Goal: Task Accomplishment & Management: Manage account settings

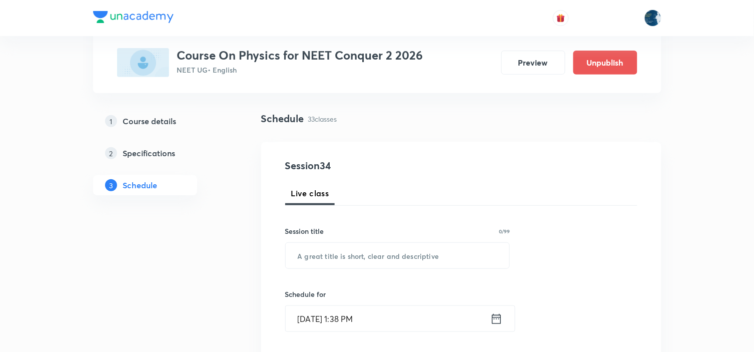
scroll to position [3012, 0]
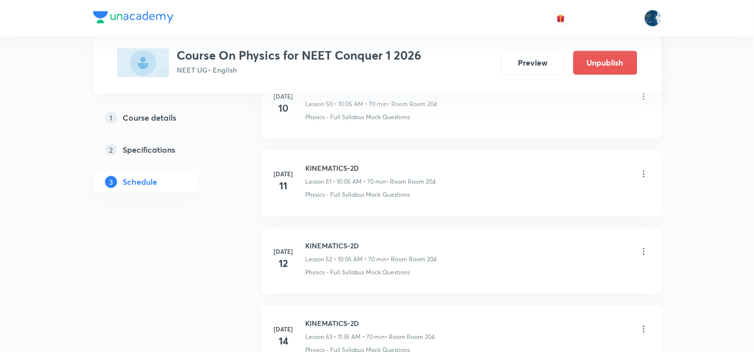
scroll to position [6414, 0]
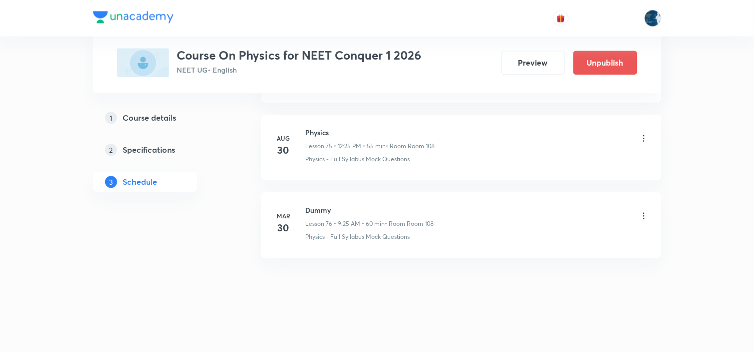
click at [645, 137] on icon at bounding box center [644, 138] width 10 height 10
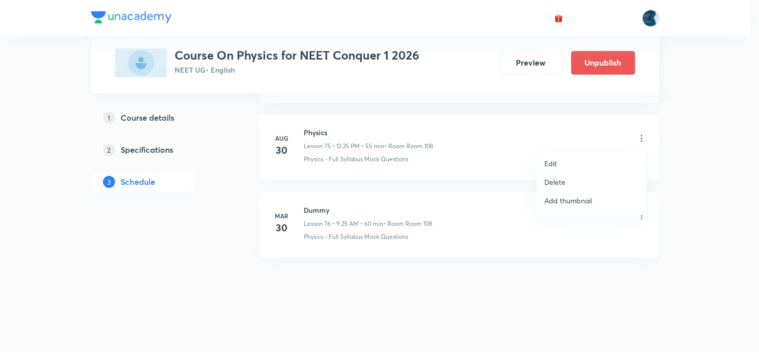
click at [572, 181] on li "Delete" at bounding box center [592, 182] width 110 height 19
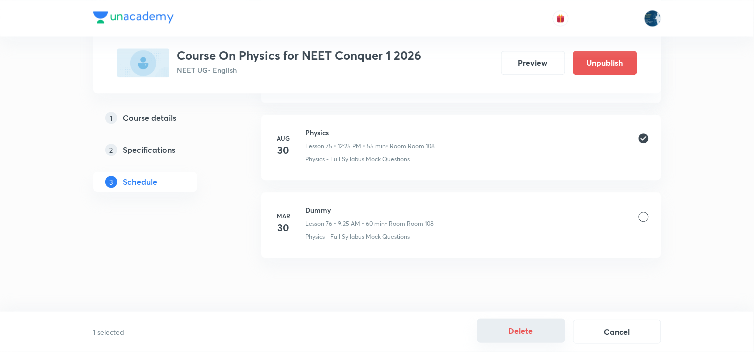
click at [531, 331] on button "Delete" at bounding box center [521, 331] width 88 height 24
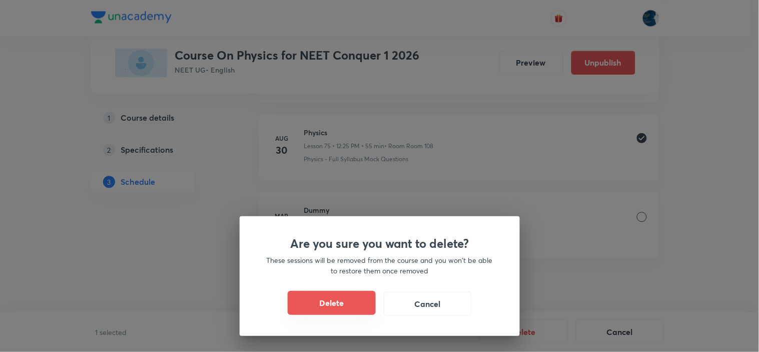
click at [331, 302] on button "Delete" at bounding box center [332, 303] width 88 height 24
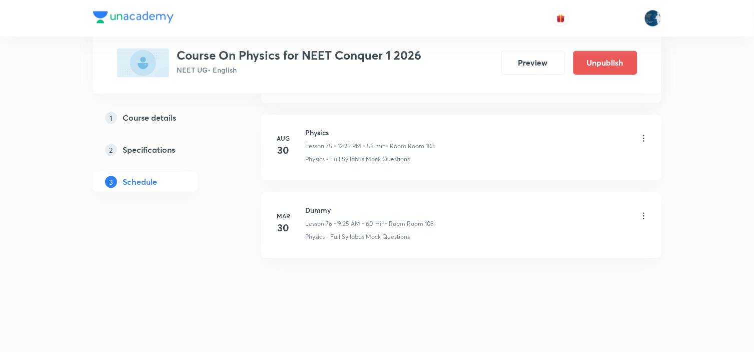
scroll to position [6336, 0]
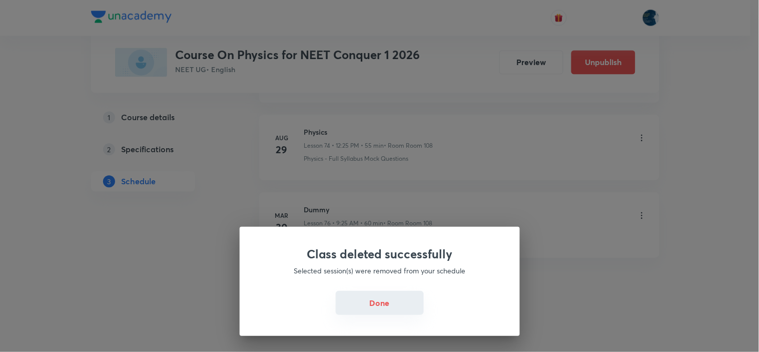
click at [373, 300] on button "Done" at bounding box center [380, 303] width 88 height 24
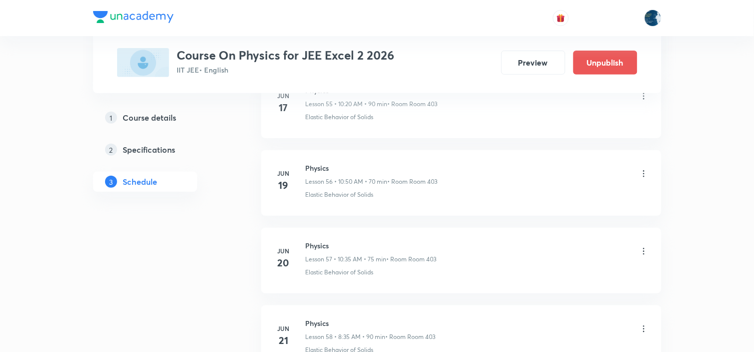
scroll to position [8674, 0]
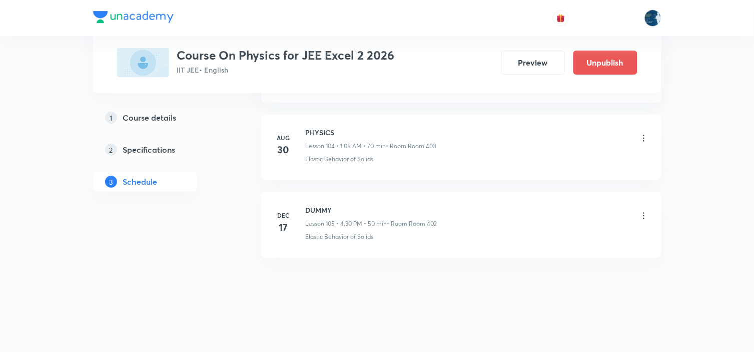
click at [639, 134] on icon at bounding box center [644, 138] width 10 height 10
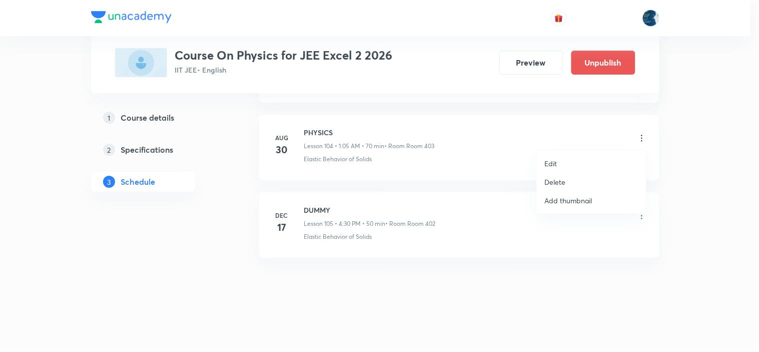
click at [553, 184] on p "Delete" at bounding box center [555, 182] width 21 height 11
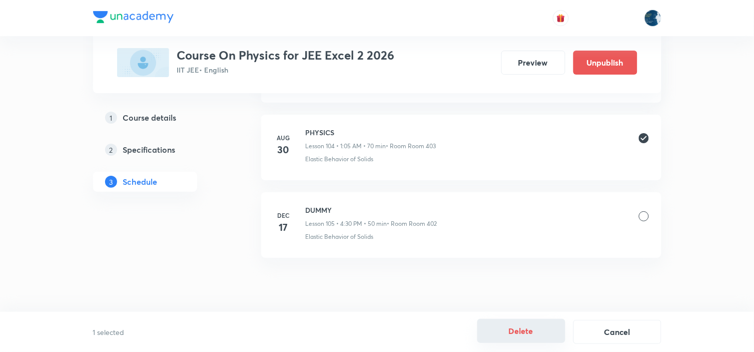
click at [519, 336] on button "Delete" at bounding box center [521, 331] width 88 height 24
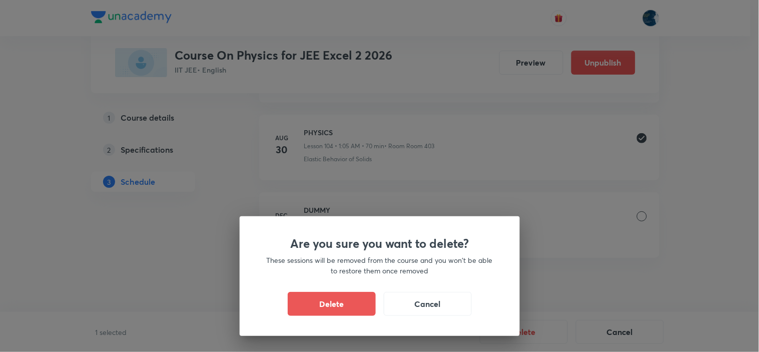
click at [348, 295] on button "Delete" at bounding box center [332, 304] width 88 height 24
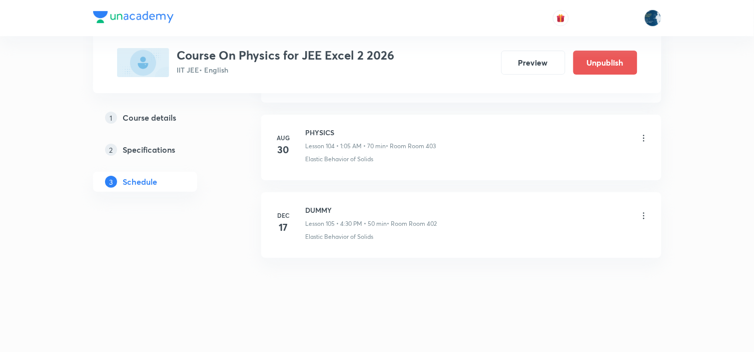
click at [312, 136] on h6 "PHYSICS" at bounding box center [371, 132] width 131 height 11
copy h6 "PHYSICS"
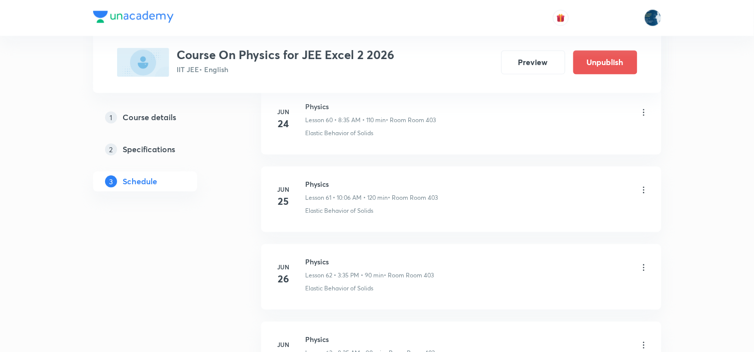
scroll to position [0, 0]
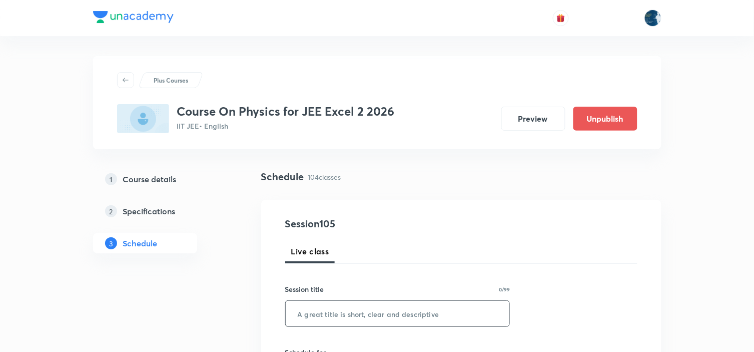
click at [321, 324] on input "text" at bounding box center [398, 314] width 224 height 26
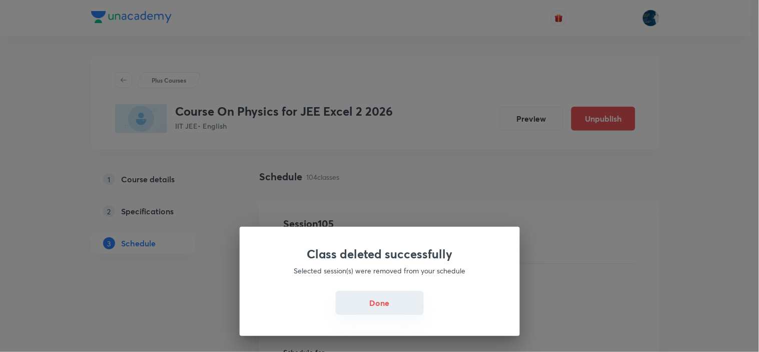
click at [362, 298] on button "Done" at bounding box center [380, 303] width 88 height 24
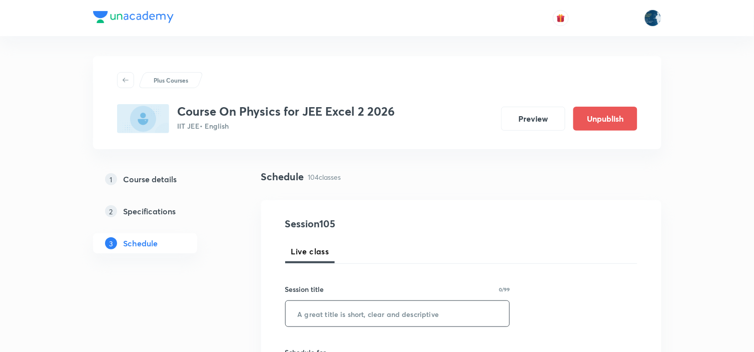
click at [323, 305] on input "text" at bounding box center [398, 314] width 224 height 26
paste input "PHYSICS"
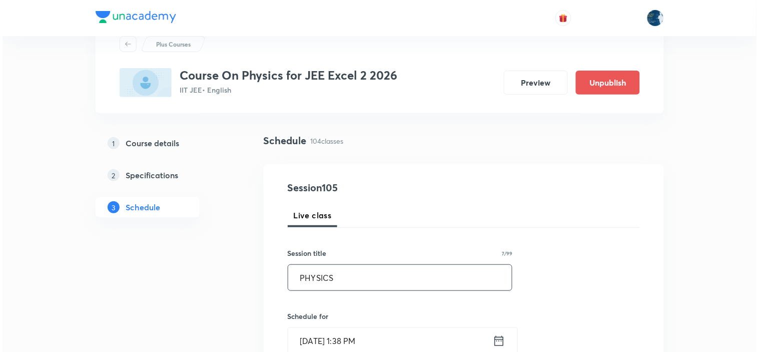
scroll to position [56, 0]
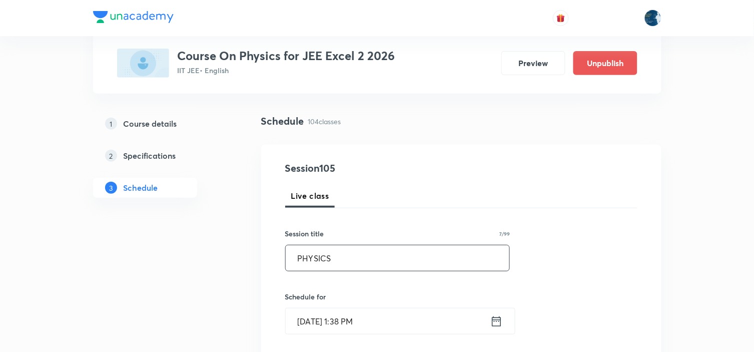
type input "PHYSICS"
click at [393, 328] on input "[DATE] 1:38 PM" at bounding box center [388, 321] width 205 height 26
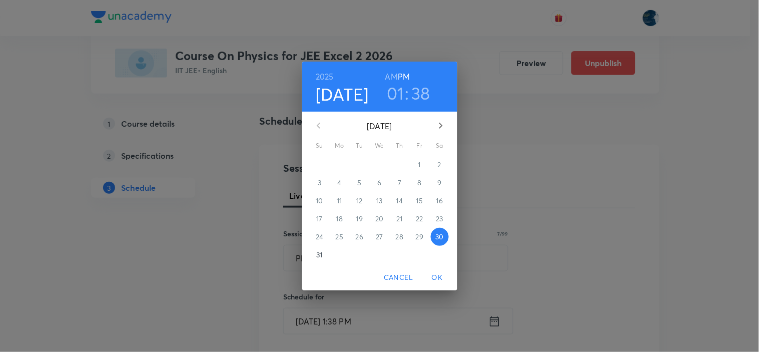
click at [416, 99] on h3 "38" at bounding box center [420, 93] width 19 height 21
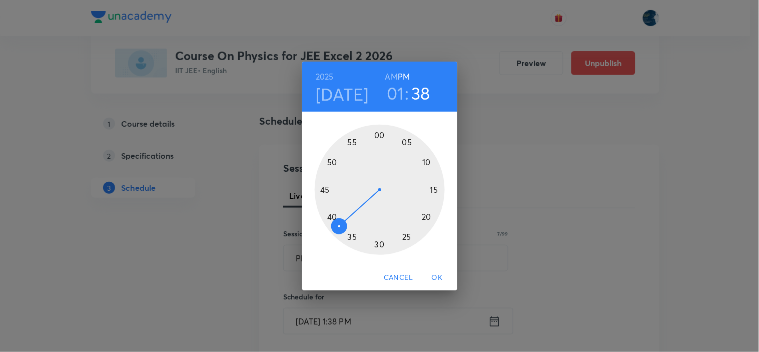
click at [331, 217] on div at bounding box center [380, 190] width 130 height 130
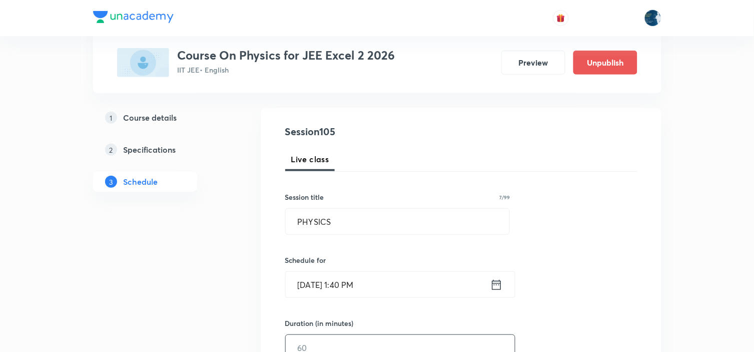
scroll to position [167, 0]
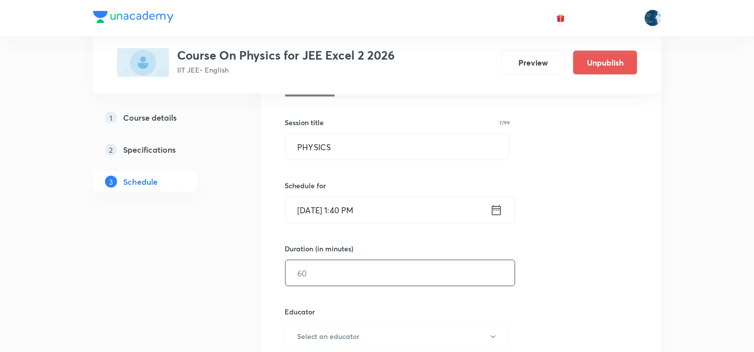
click at [326, 262] on input "text" at bounding box center [400, 273] width 229 height 26
type input "3"
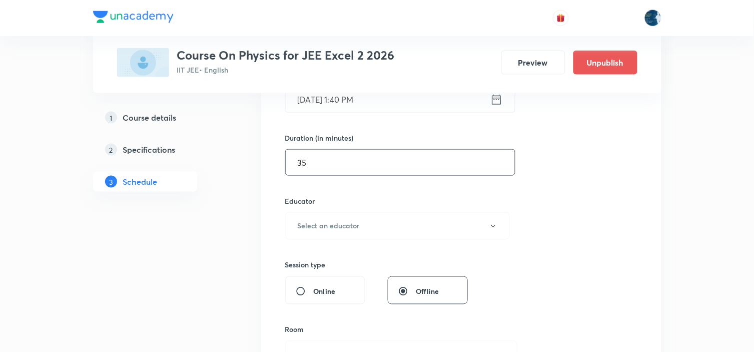
scroll to position [278, 0]
type input "35"
click at [346, 219] on button "Select an educator" at bounding box center [397, 226] width 225 height 28
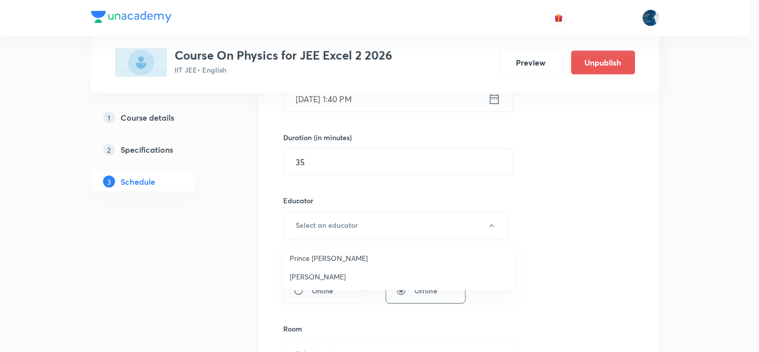
click at [313, 275] on span "Piyush Baranwal" at bounding box center [399, 276] width 219 height 11
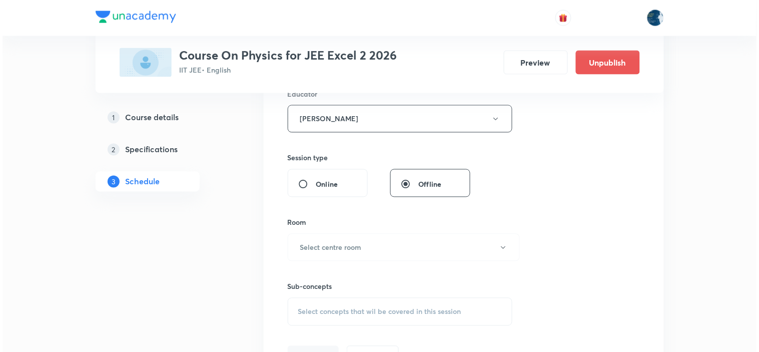
scroll to position [389, 0]
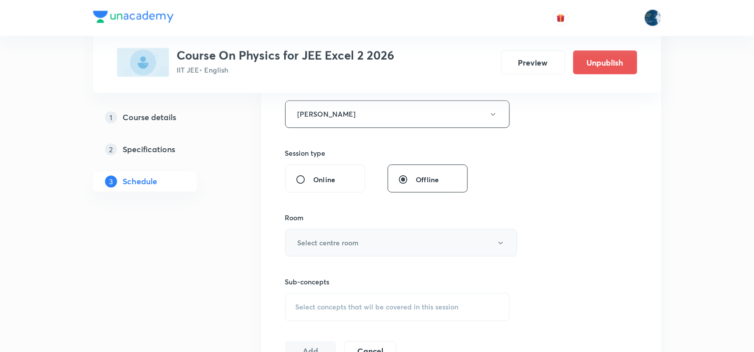
click at [346, 243] on h6 "Select centre room" at bounding box center [329, 243] width 62 height 11
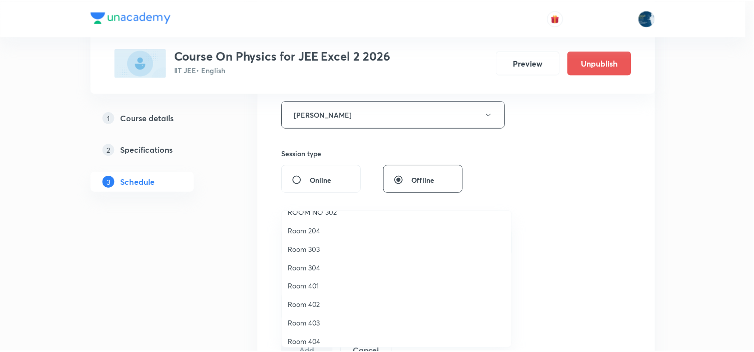
scroll to position [186, 0]
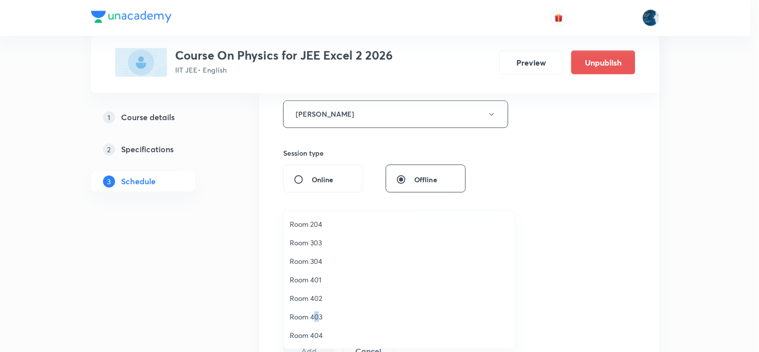
click at [317, 314] on span "Room 403" at bounding box center [399, 316] width 219 height 11
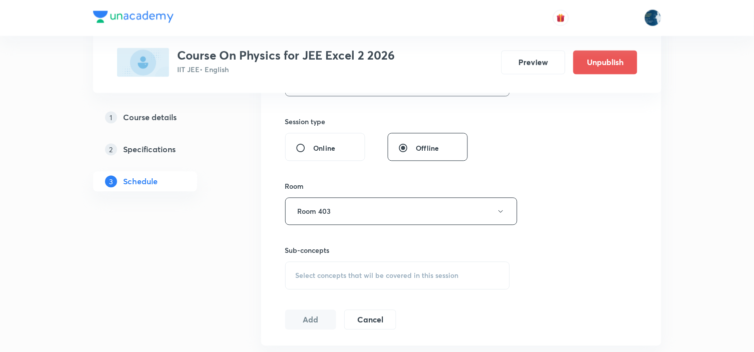
scroll to position [444, 0]
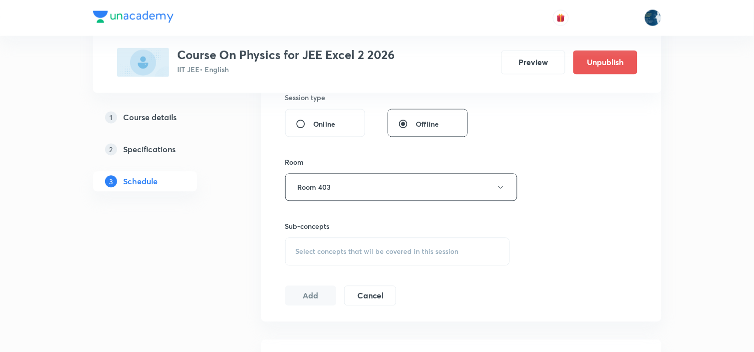
click at [298, 253] on span "Select concepts that wil be covered in this session" at bounding box center [377, 252] width 163 height 8
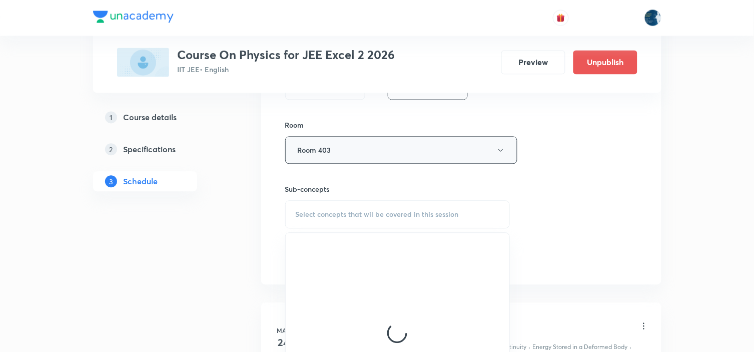
scroll to position [500, 0]
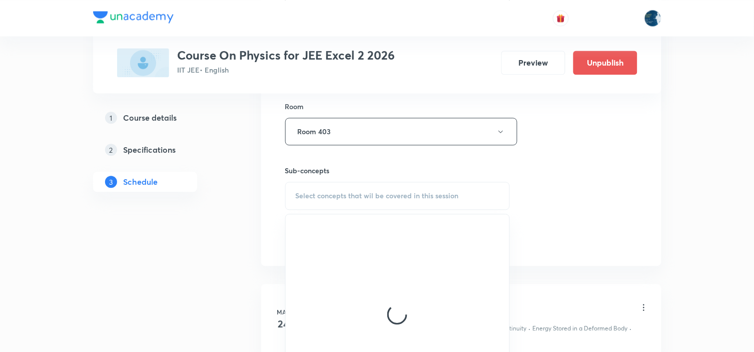
click at [297, 196] on span "Select concepts that wil be covered in this session" at bounding box center [377, 196] width 163 height 8
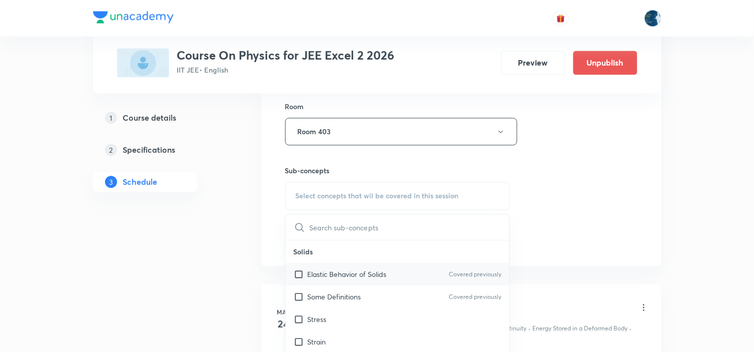
click at [324, 266] on div "Elastic Behavior of Solids Covered previously" at bounding box center [398, 274] width 224 height 23
checkbox input "true"
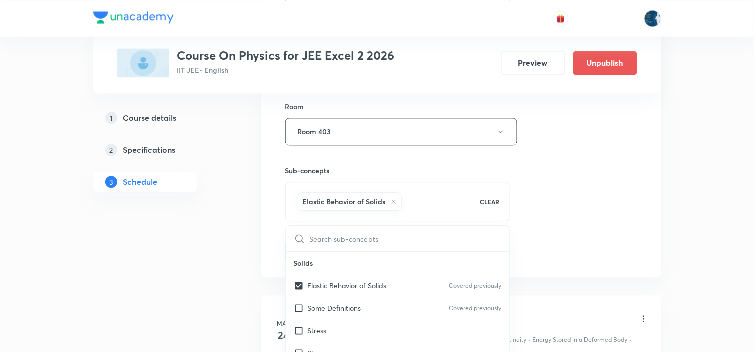
drag, startPoint x: 615, startPoint y: 192, endPoint x: 551, endPoint y: 191, distance: 64.5
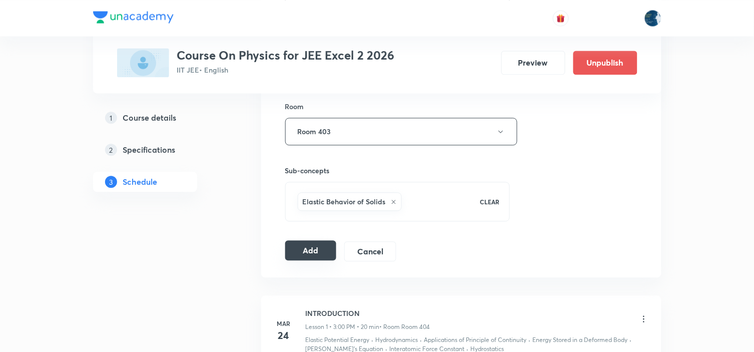
click at [312, 257] on button "Add" at bounding box center [311, 250] width 52 height 20
